Goal: Download file/media

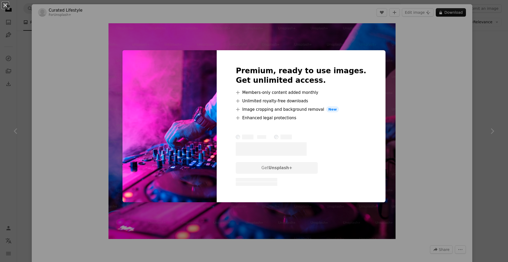
scroll to position [750, 0]
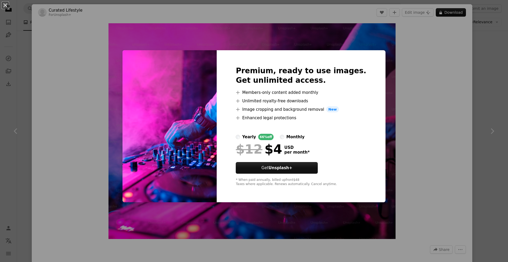
click at [400, 143] on div "An X shape Premium, ready to use images. Get unlimited access. A plus sign Memb…" at bounding box center [254, 131] width 508 height 262
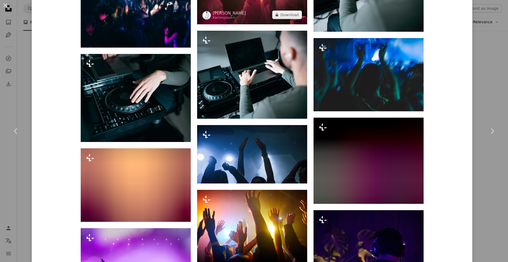
scroll to position [1552, 0]
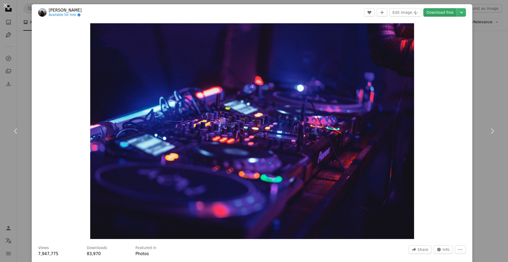
click at [437, 13] on link "Download free" at bounding box center [440, 12] width 33 height 8
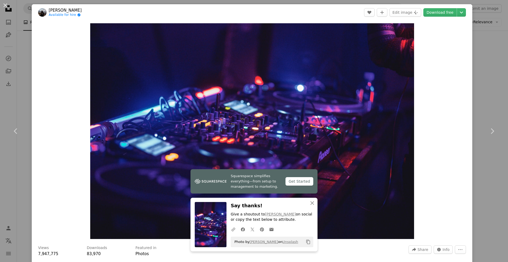
click at [442, 129] on div "Zoom in" at bounding box center [252, 131] width 441 height 221
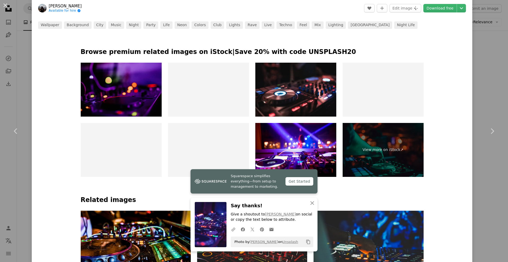
scroll to position [265, 0]
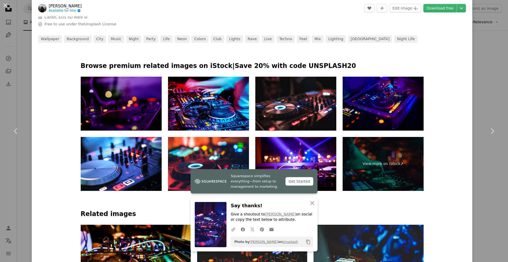
click at [122, 106] on img at bounding box center [121, 104] width 81 height 54
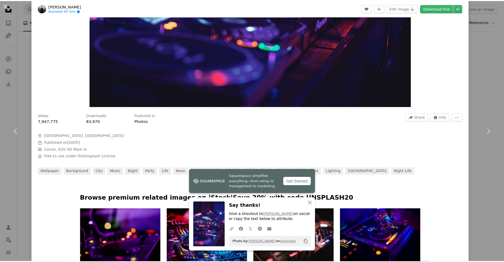
scroll to position [0, 0]
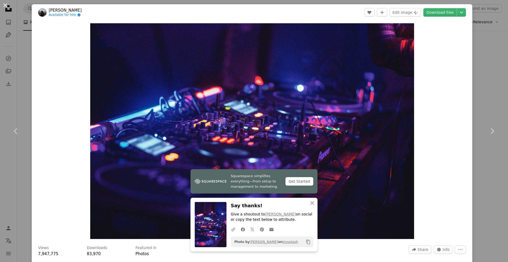
click at [6, 8] on button "An X shape" at bounding box center [5, 5] width 6 height 6
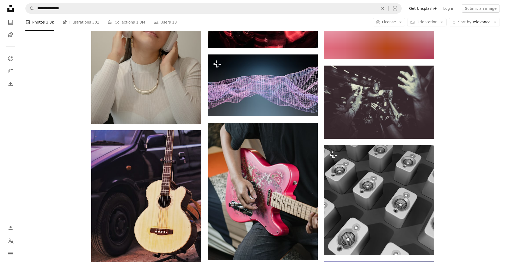
scroll to position [7412, 0]
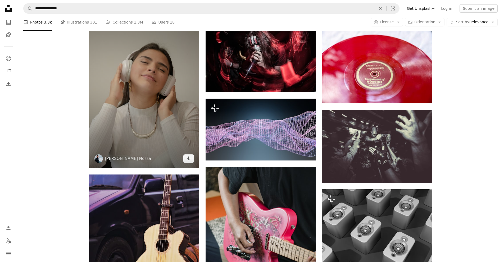
click at [147, 122] on img at bounding box center [144, 85] width 110 height 165
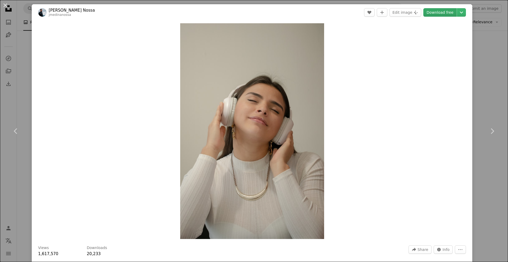
click at [442, 12] on link "Download free" at bounding box center [440, 12] width 33 height 8
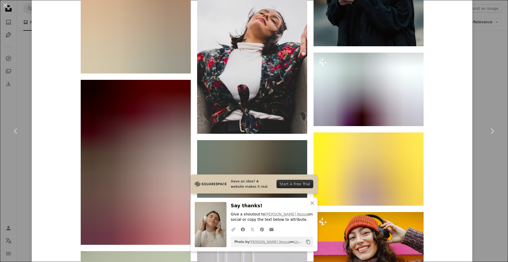
scroll to position [4158, 0]
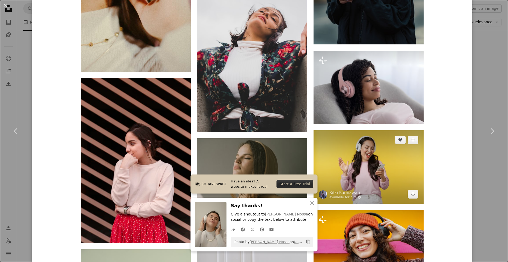
click at [369, 164] on img at bounding box center [369, 167] width 110 height 73
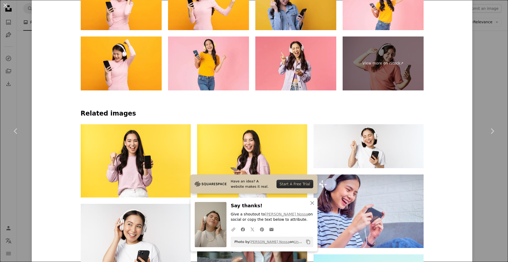
scroll to position [309, 0]
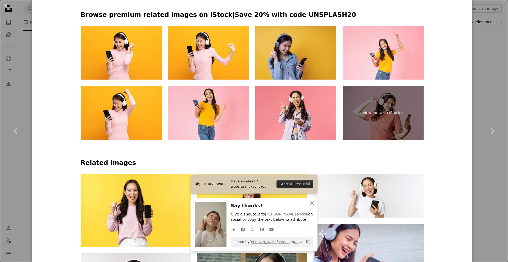
click at [282, 59] on img at bounding box center [295, 53] width 81 height 54
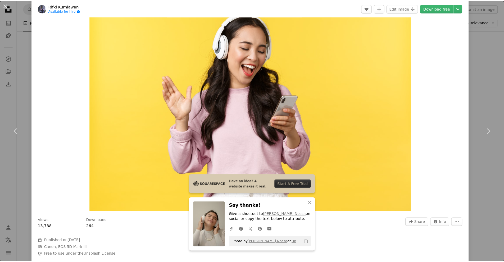
scroll to position [0, 0]
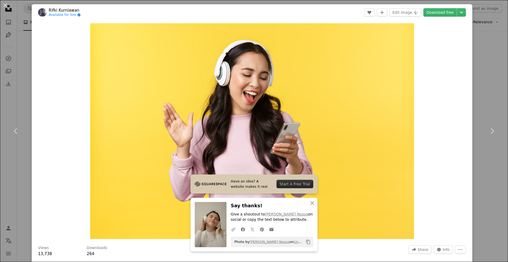
drag, startPoint x: 4, startPoint y: 6, endPoint x: 14, endPoint y: 9, distance: 11.1
click at [4, 6] on button "An X shape" at bounding box center [5, 5] width 6 height 6
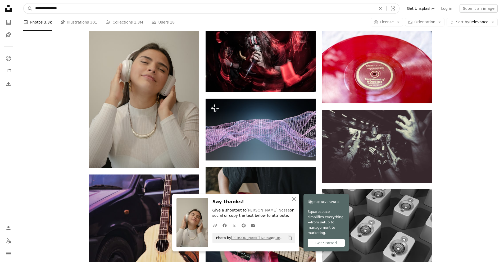
click at [35, 9] on input "**********" at bounding box center [204, 8] width 342 height 10
click at [55, 8] on input "**********" at bounding box center [204, 8] width 342 height 10
click at [81, 9] on input "**********" at bounding box center [204, 8] width 342 height 10
type input "**********"
click at [24, 3] on button "A magnifying glass" at bounding box center [28, 8] width 9 height 10
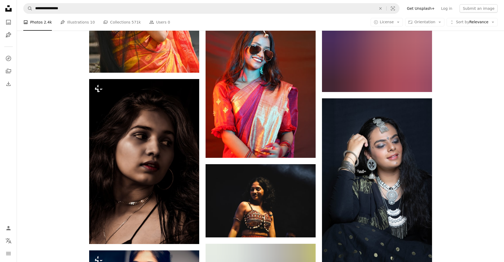
scroll to position [1456, 0]
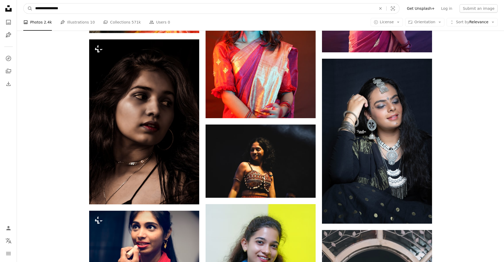
click at [65, 8] on input "**********" at bounding box center [204, 8] width 342 height 10
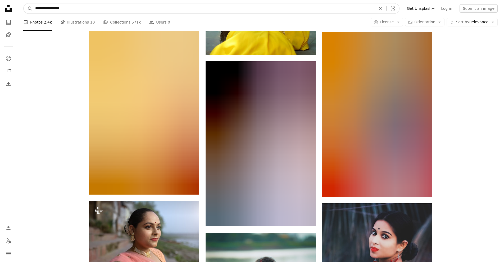
scroll to position [4059, 0]
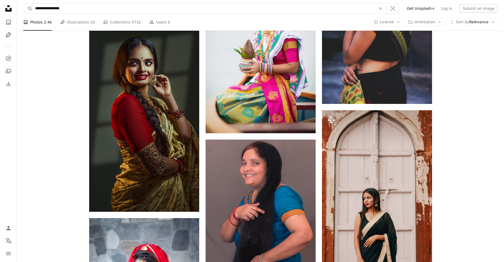
click at [66, 8] on input "**********" at bounding box center [204, 8] width 342 height 10
type input "**********"
click button "A magnifying glass" at bounding box center [28, 8] width 9 height 10
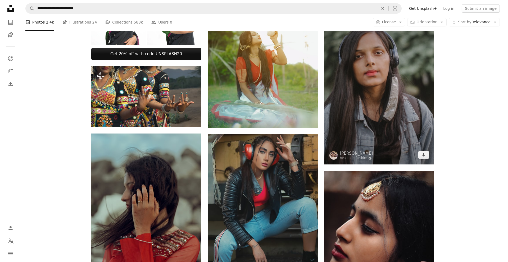
scroll to position [265, 0]
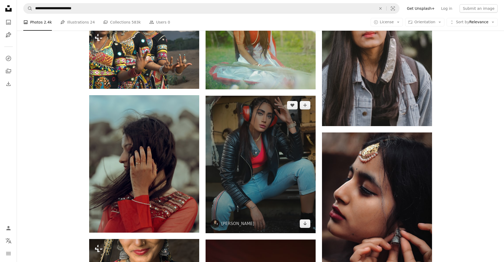
click at [284, 149] on img at bounding box center [261, 165] width 110 height 138
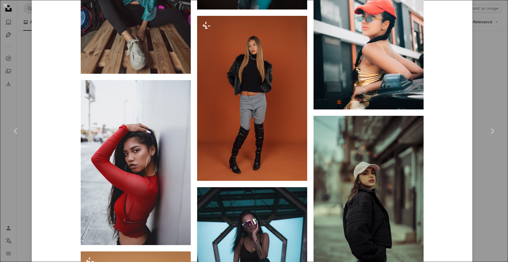
scroll to position [1941, 0]
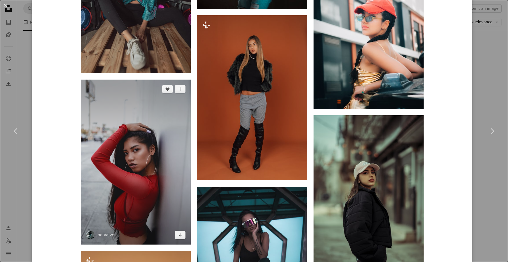
click at [116, 163] on img at bounding box center [136, 162] width 110 height 165
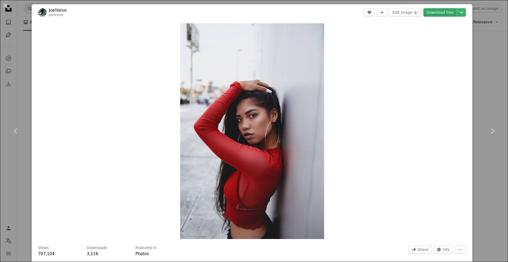
click at [437, 14] on link "Download free" at bounding box center [440, 12] width 33 height 8
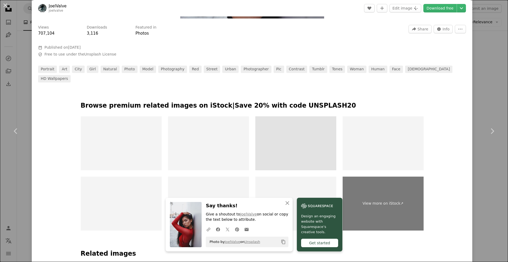
scroll to position [309, 0]
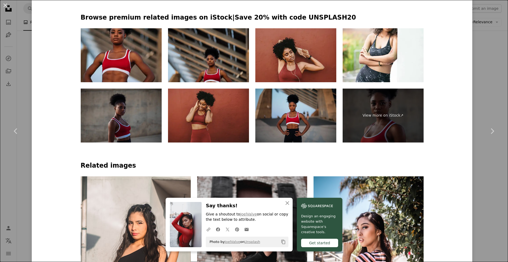
click at [306, 57] on img at bounding box center [295, 55] width 81 height 54
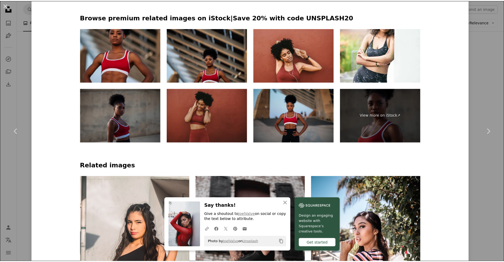
scroll to position [353, 0]
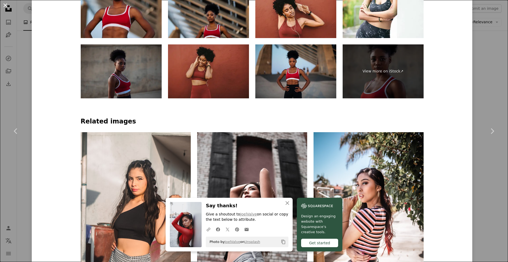
click at [8, 6] on button "An X shape" at bounding box center [5, 5] width 6 height 6
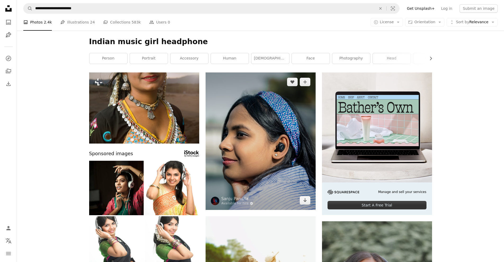
click at [238, 145] on img at bounding box center [261, 142] width 110 height 138
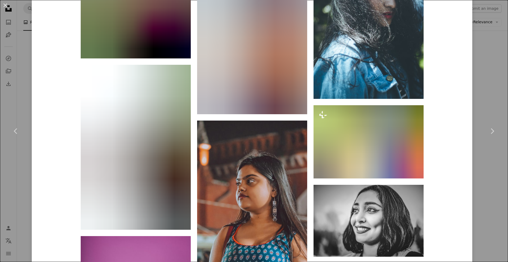
scroll to position [8720, 0]
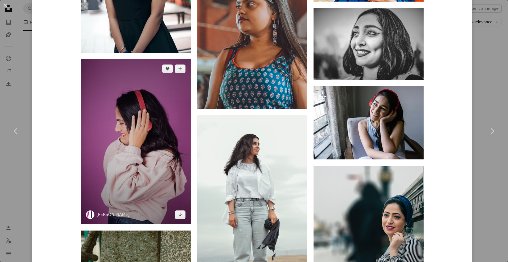
click at [134, 159] on img at bounding box center [136, 141] width 110 height 165
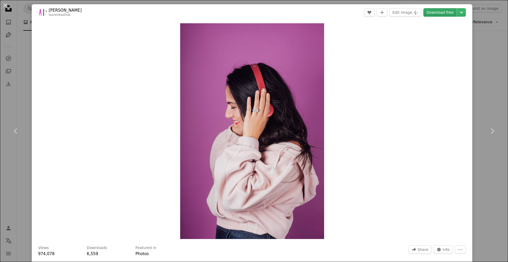
click at [435, 15] on link "Download free" at bounding box center [440, 12] width 33 height 8
